Goal: Information Seeking & Learning: Learn about a topic

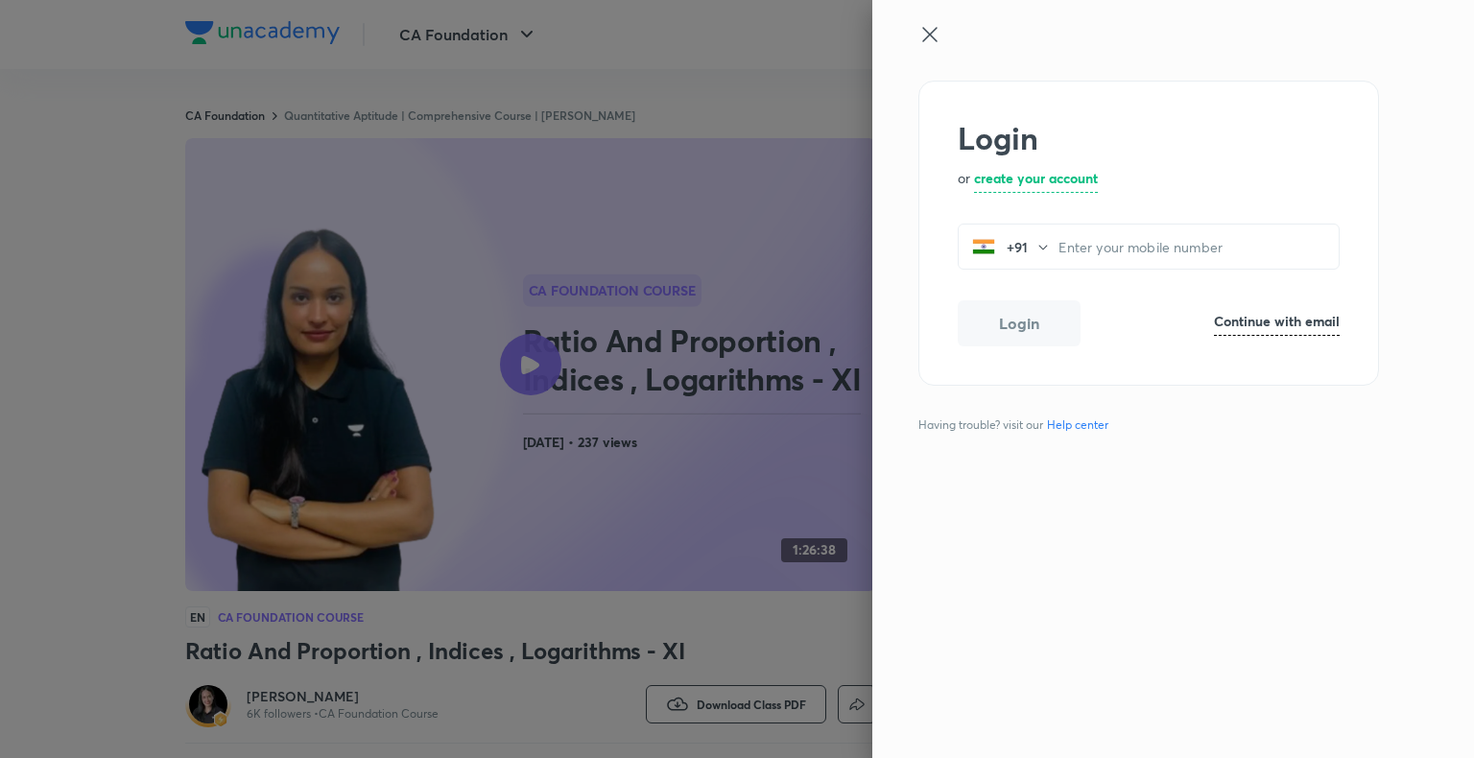
click at [929, 35] on icon at bounding box center [929, 34] width 14 height 14
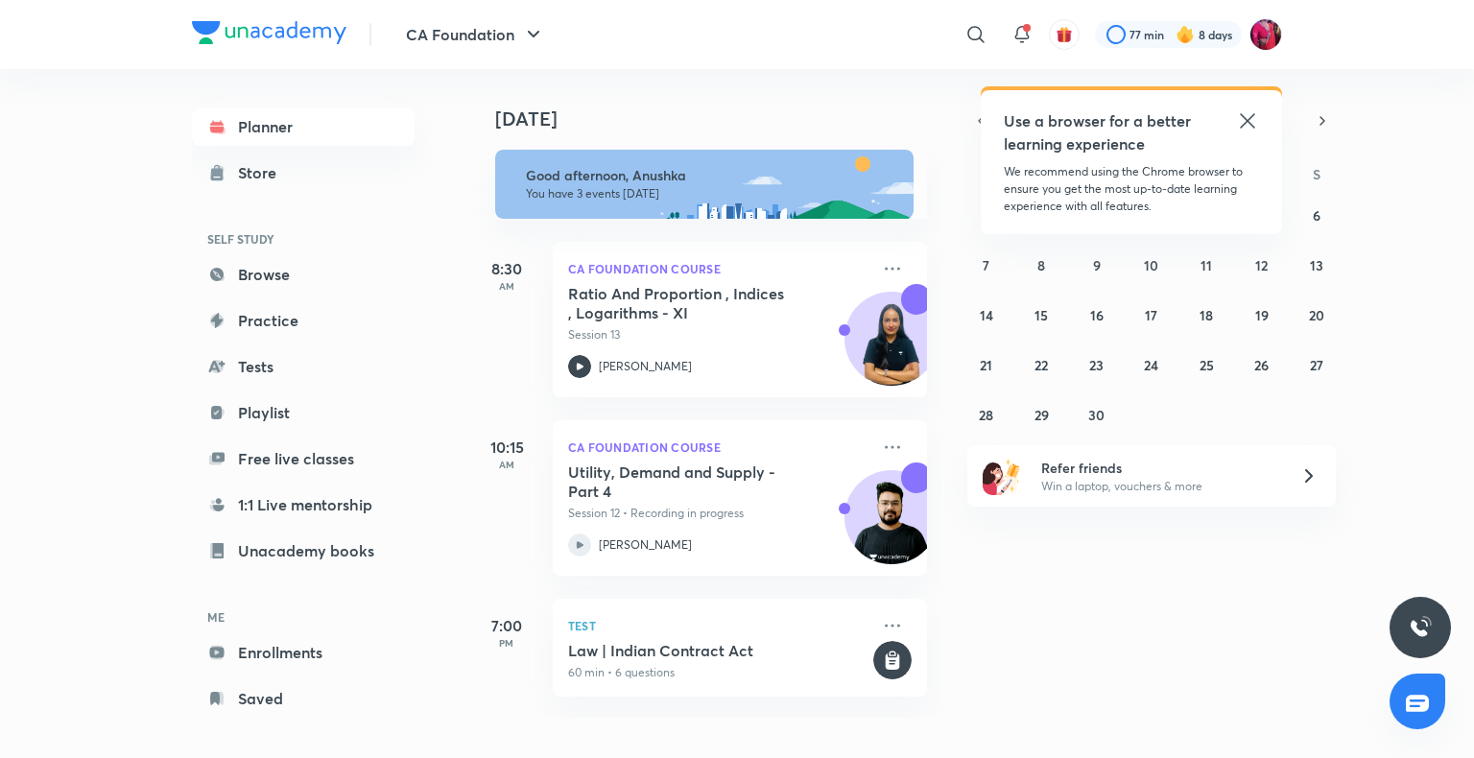
click at [1245, 121] on icon at bounding box center [1247, 120] width 23 height 23
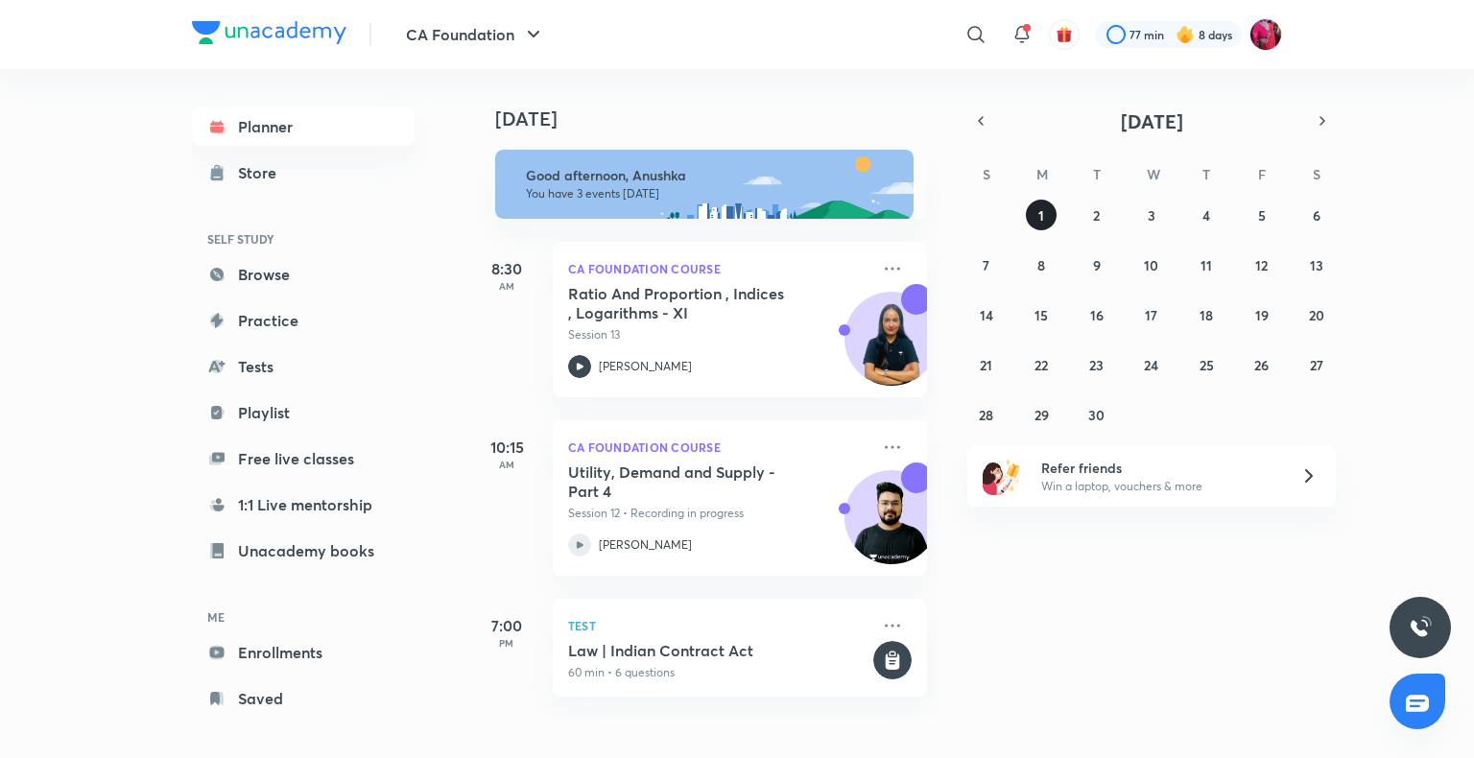
click at [1044, 217] on button "1" at bounding box center [1041, 215] width 31 height 31
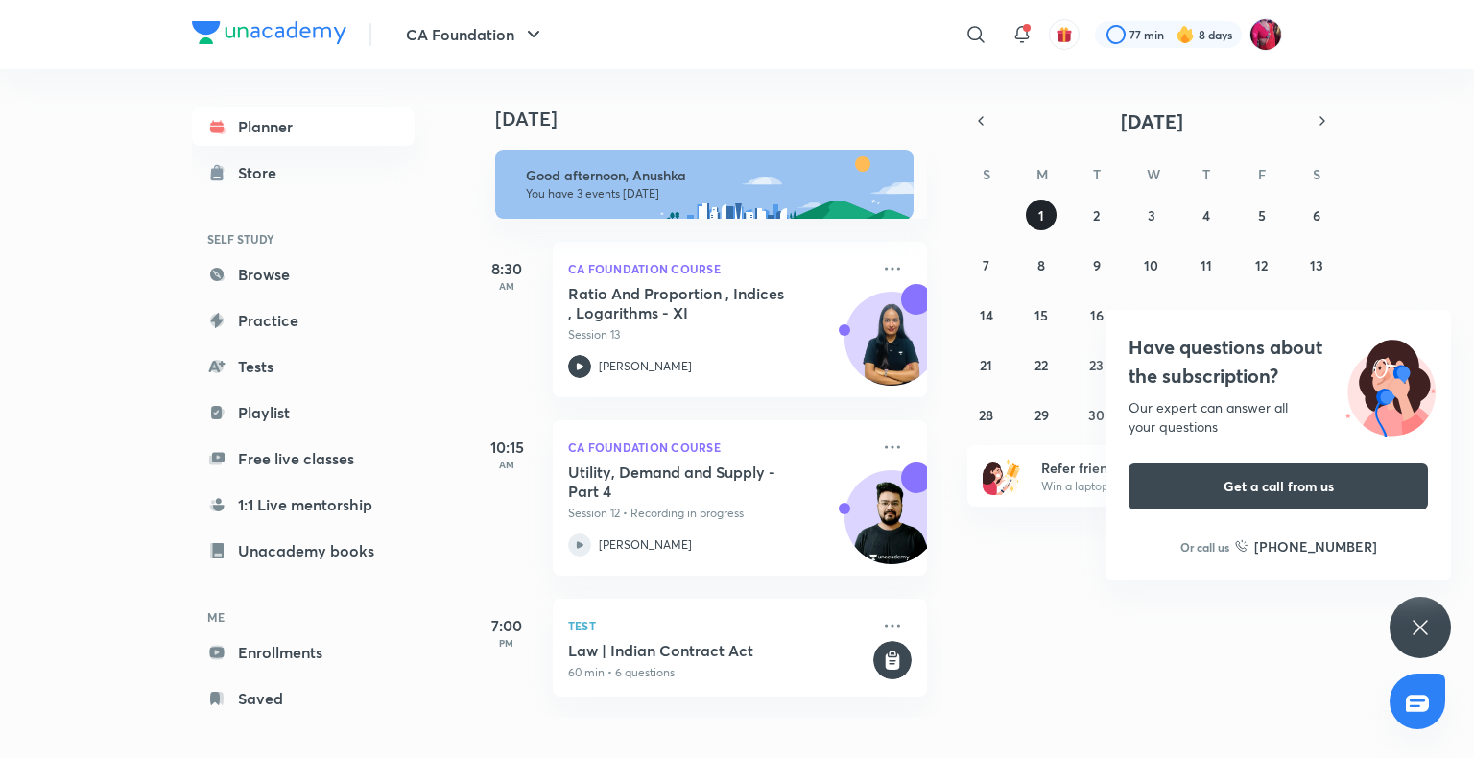
click at [1048, 213] on button "1" at bounding box center [1041, 215] width 31 height 31
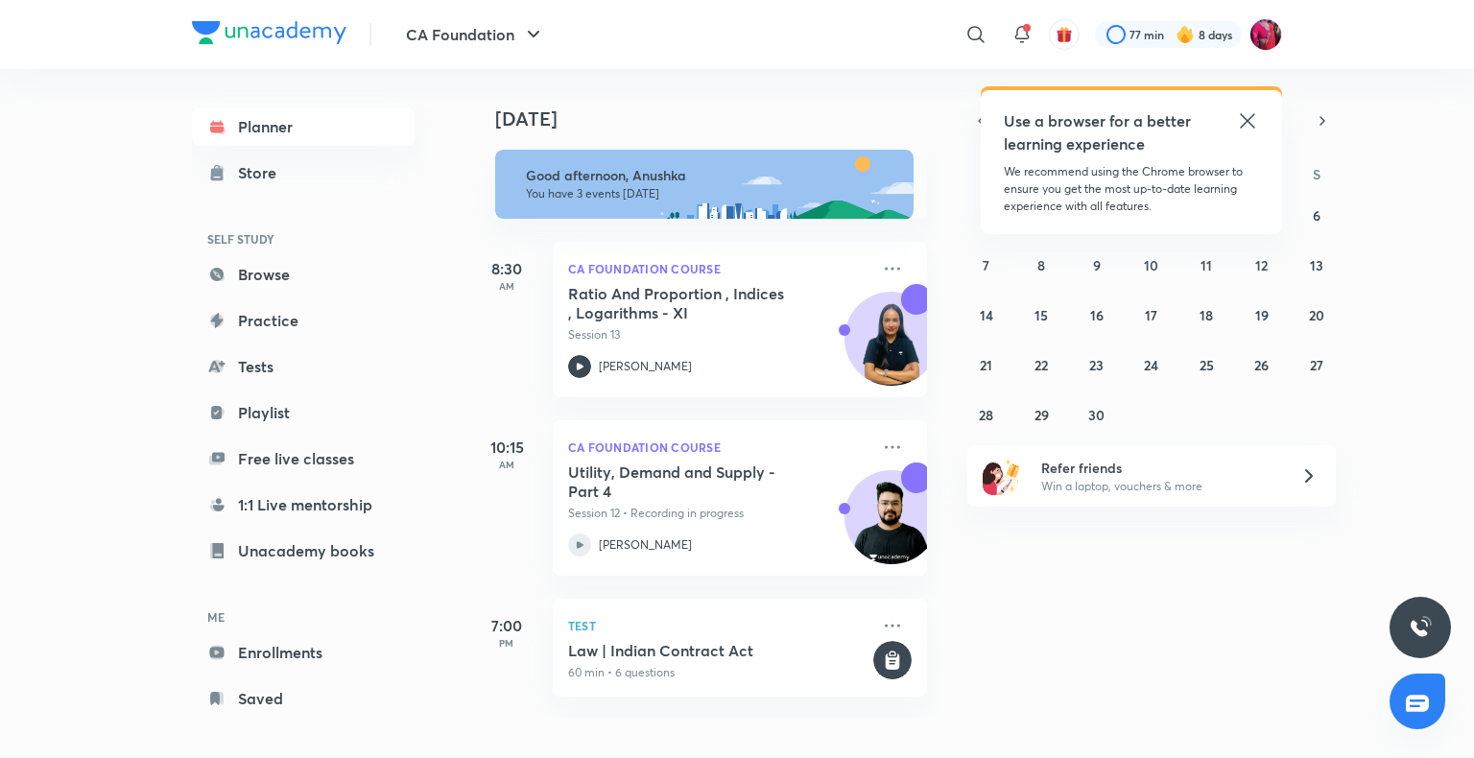
click at [577, 493] on h5 "Utility, Demand and Supply - Part 4" at bounding box center [687, 482] width 239 height 38
click at [582, 540] on icon at bounding box center [579, 545] width 23 height 23
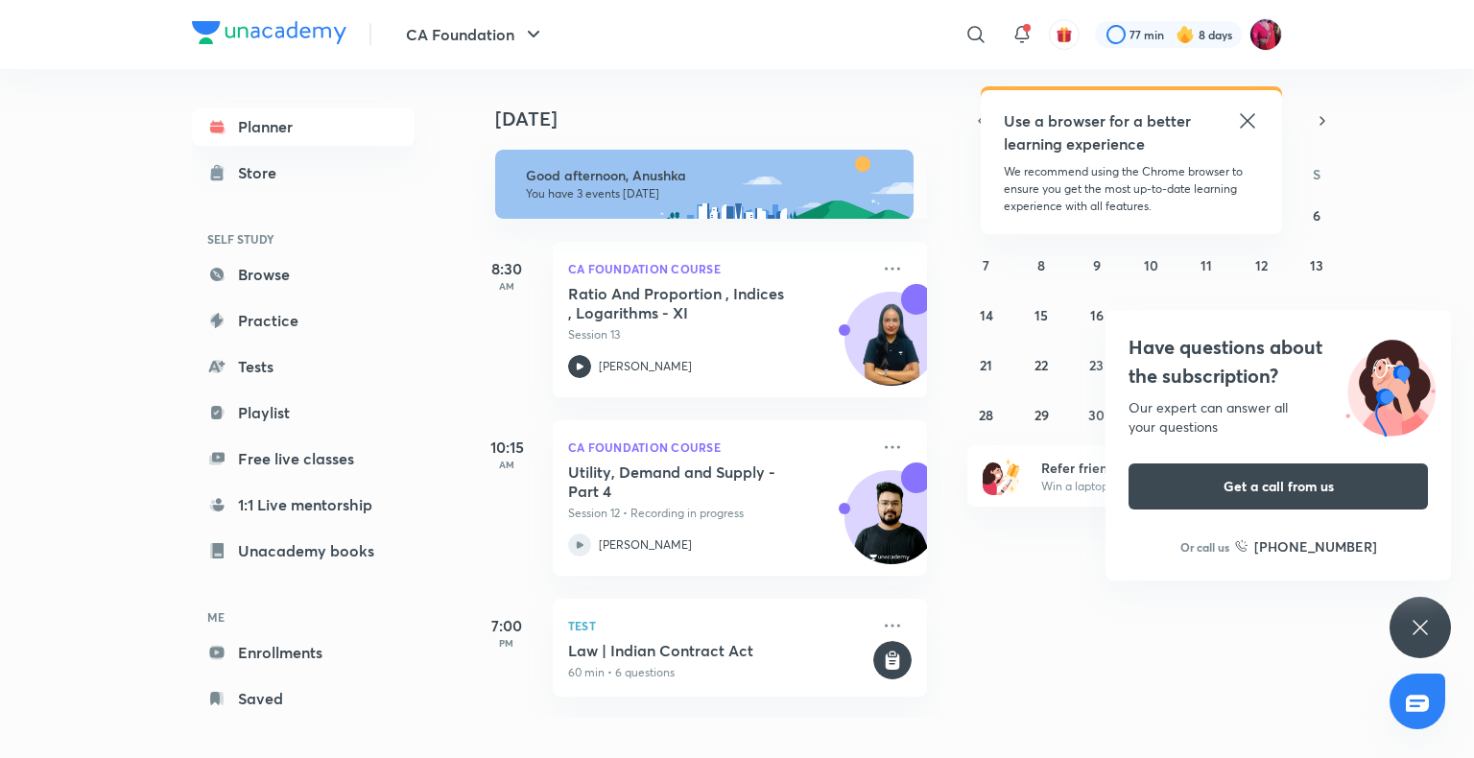
click at [650, 497] on h5 "Utility, Demand and Supply - Part 4" at bounding box center [687, 482] width 239 height 38
click at [726, 339] on p "Session 13" at bounding box center [718, 334] width 301 height 17
